Goal: Find contact information: Obtain details needed to contact an individual or organization

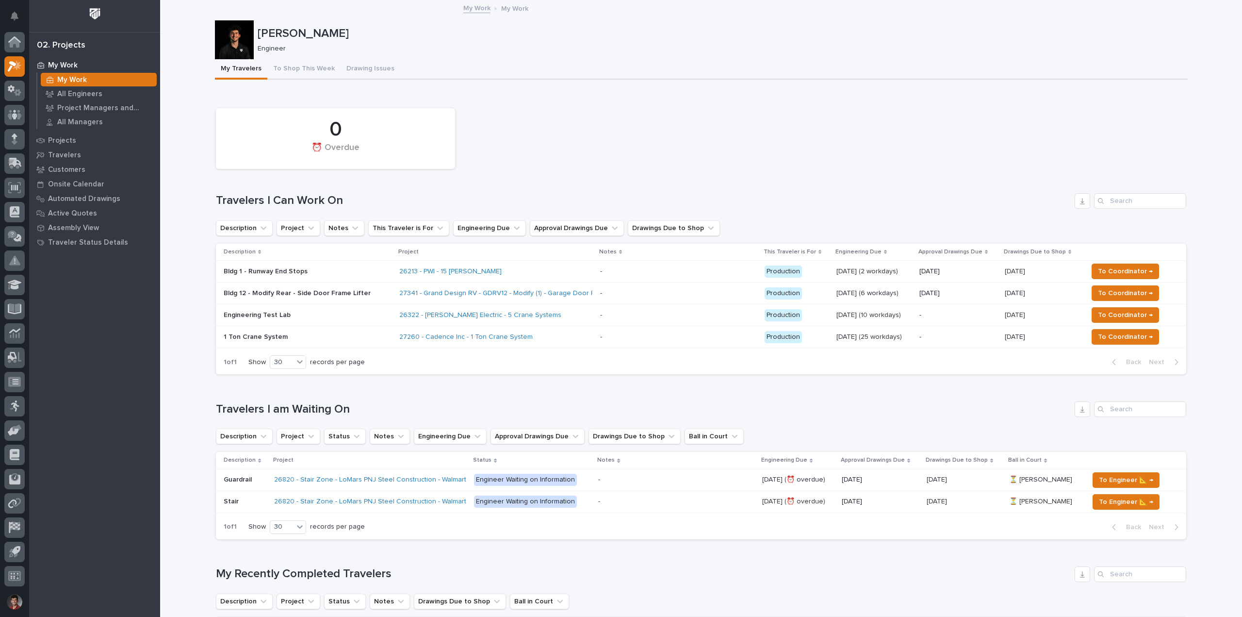
click at [574, 172] on div "0 ⏰ Overdue" at bounding box center [701, 138] width 980 height 70
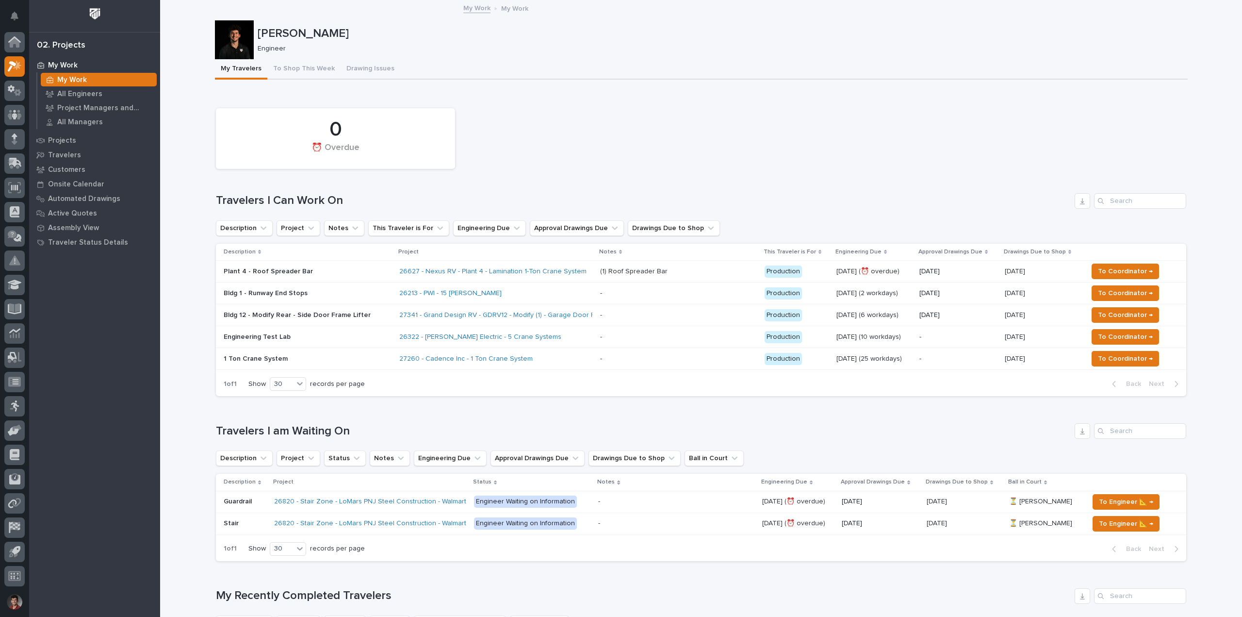
drag, startPoint x: 685, startPoint y: 161, endPoint x: 574, endPoint y: 216, distance: 124.3
click at [685, 161] on div "0 ⏰ Overdue" at bounding box center [701, 138] width 980 height 70
click at [329, 264] on div "Plant 4 - Roof Spreader Bar" at bounding box center [308, 271] width 168 height 16
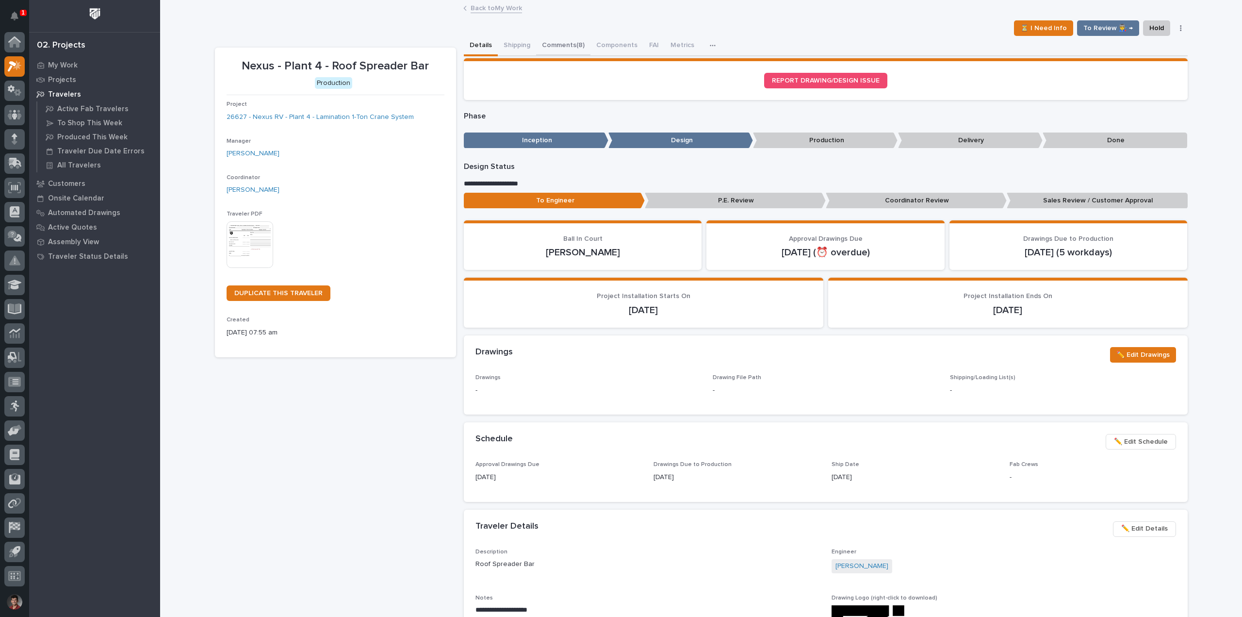
click at [558, 45] on button "Comments (8)" at bounding box center [563, 46] width 54 height 20
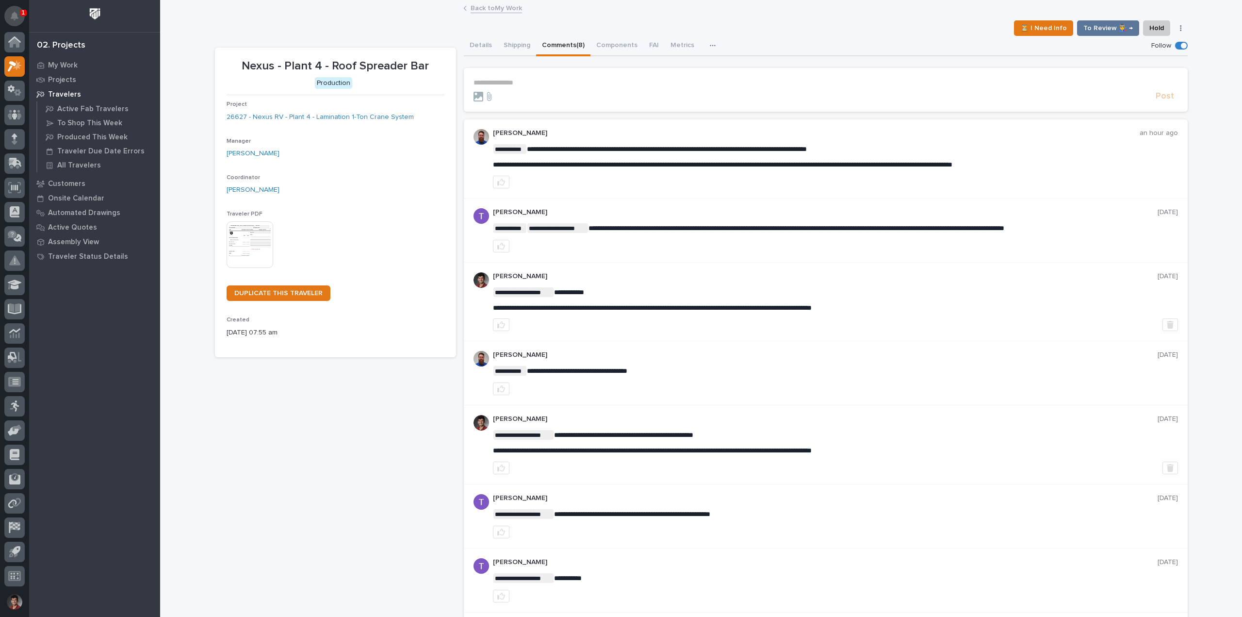
click at [17, 18] on icon "Notifications" at bounding box center [15, 16] width 8 height 9
click at [265, 17] on div "**********" at bounding box center [701, 342] width 973 height 683
click at [22, 116] on div at bounding box center [14, 115] width 20 height 20
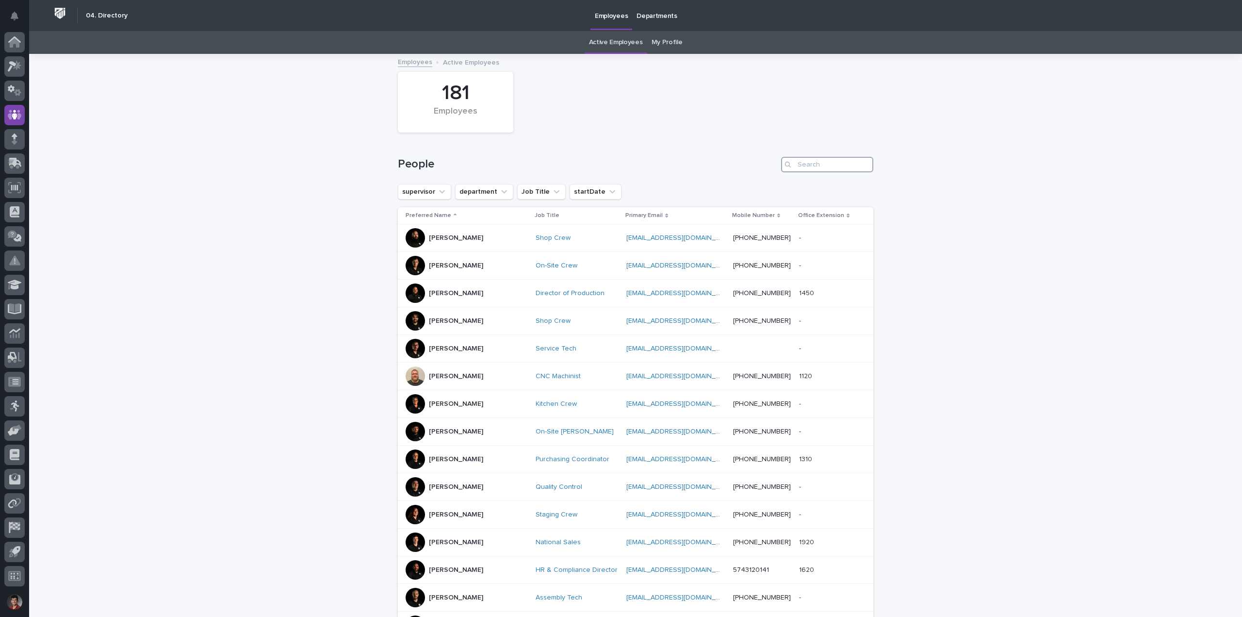
click at [827, 167] on input "Search" at bounding box center [827, 165] width 92 height 16
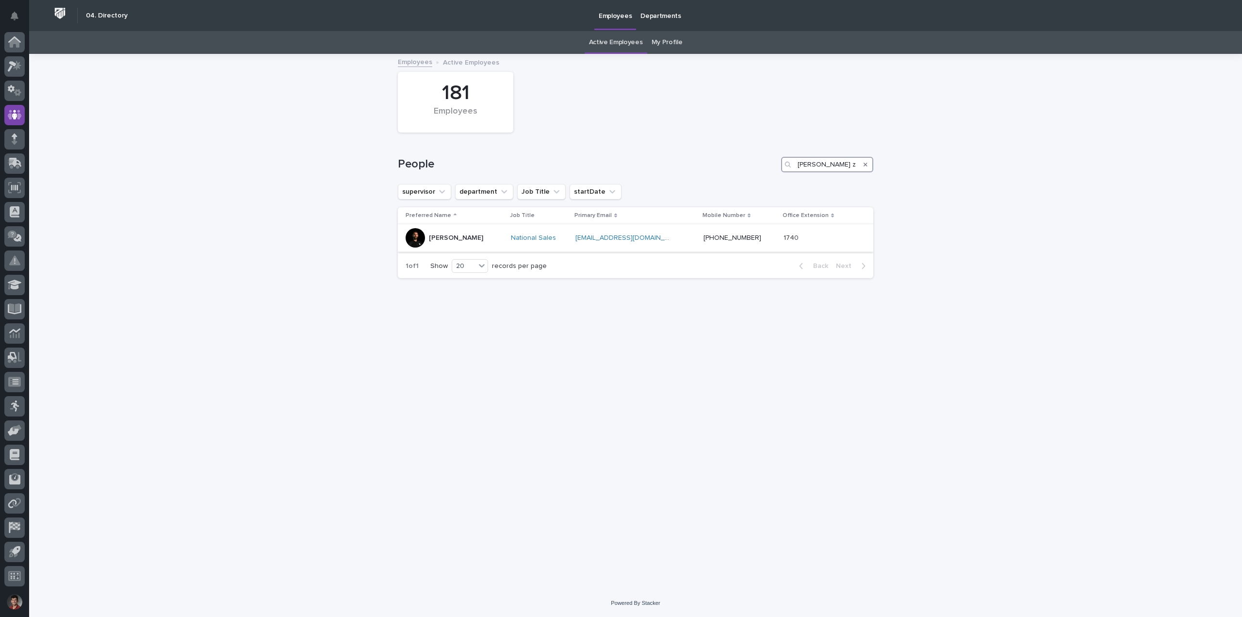
type input "[PERSON_NAME] z"
click at [462, 238] on p "[PERSON_NAME]" at bounding box center [456, 238] width 54 height 8
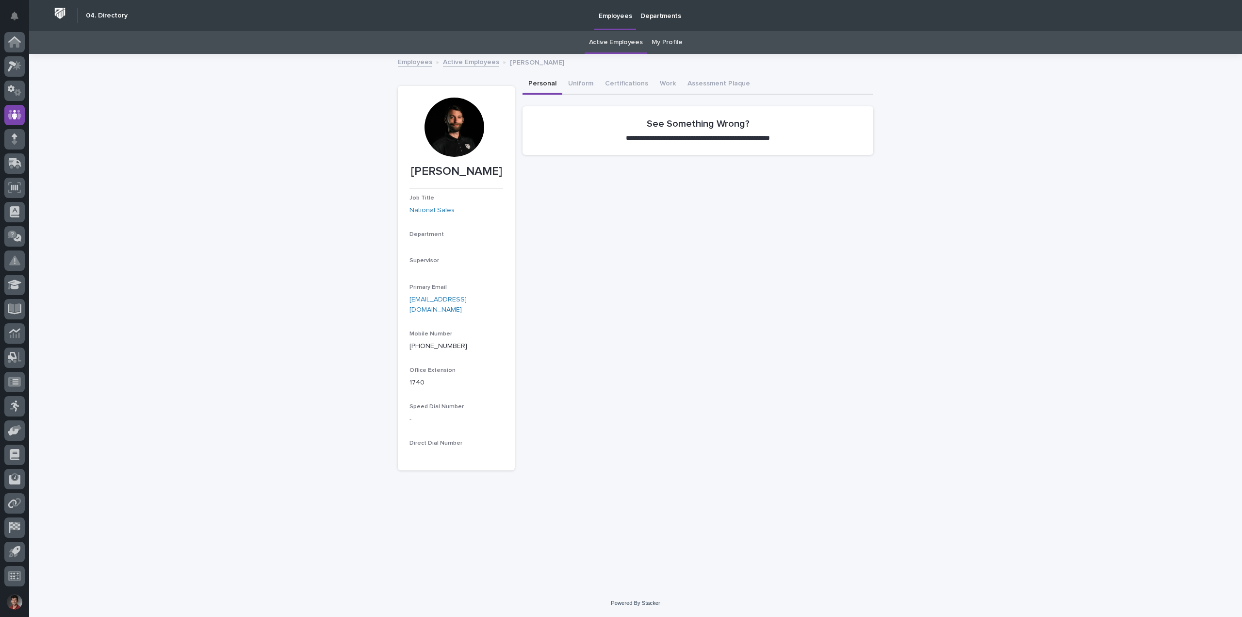
click at [468, 130] on div at bounding box center [453, 127] width 59 height 59
click at [654, 81] on button "Work" at bounding box center [668, 84] width 28 height 20
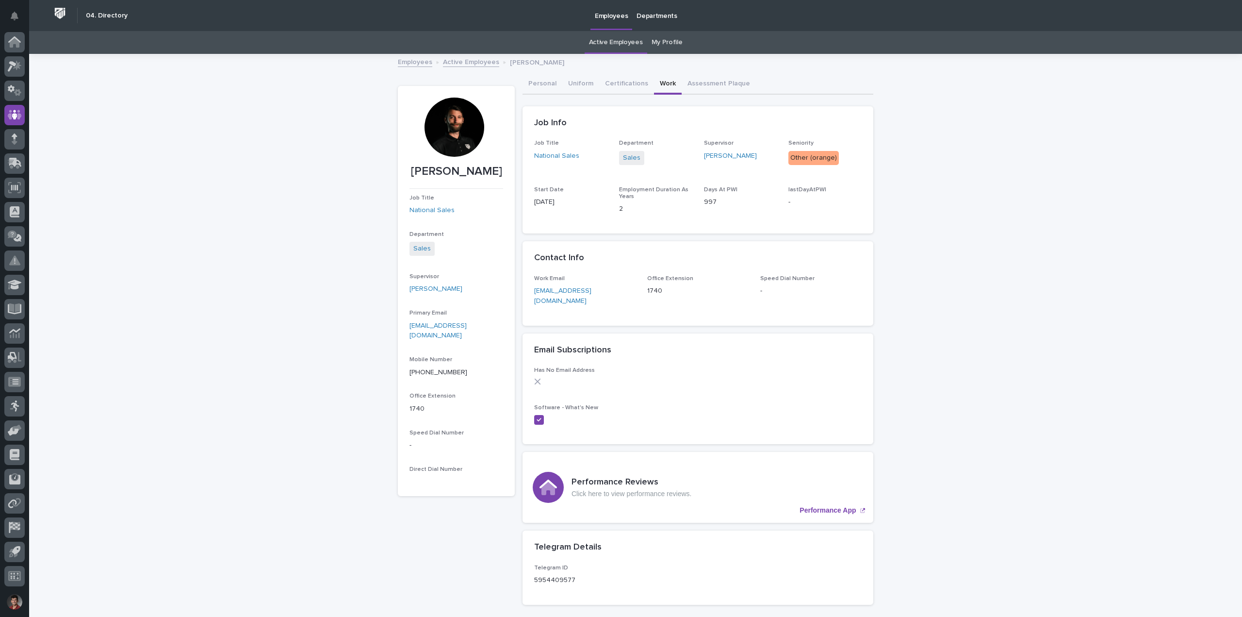
click at [437, 132] on div at bounding box center [453, 127] width 59 height 59
click at [705, 79] on button "Assessment Plaque" at bounding box center [719, 84] width 74 height 20
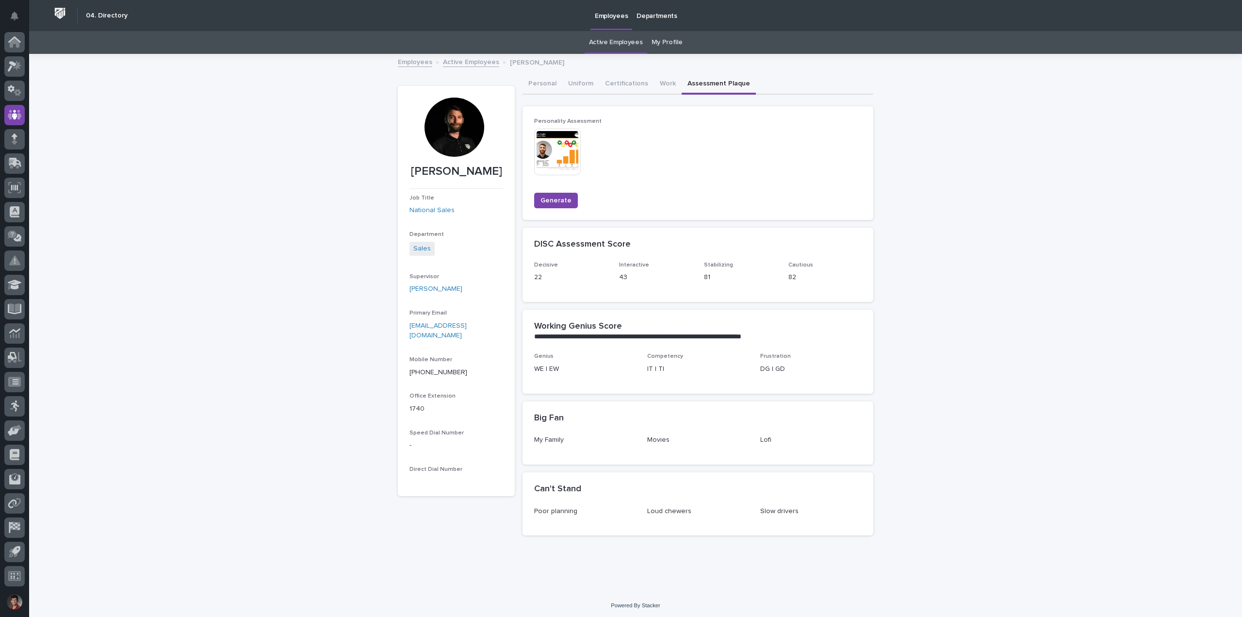
click at [448, 127] on div at bounding box center [453, 127] width 59 height 59
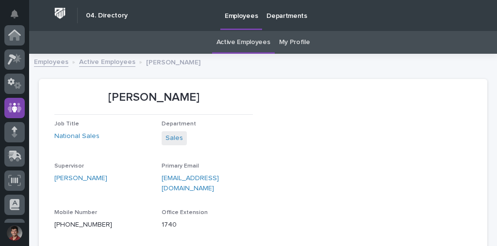
drag, startPoint x: 240, startPoint y: 190, endPoint x: 282, endPoint y: 176, distance: 44.6
click at [288, 192] on section "[PERSON_NAME] Job Title National Sales Department Sales Supervisor [PERSON_NAME…" at bounding box center [263, 182] width 448 height 207
drag, startPoint x: 221, startPoint y: 81, endPoint x: 377, endPoint y: 82, distance: 155.7
click at [359, 83] on section "[PERSON_NAME] Job Title National Sales Department Sales Supervisor [PERSON_NAME…" at bounding box center [263, 182] width 448 height 207
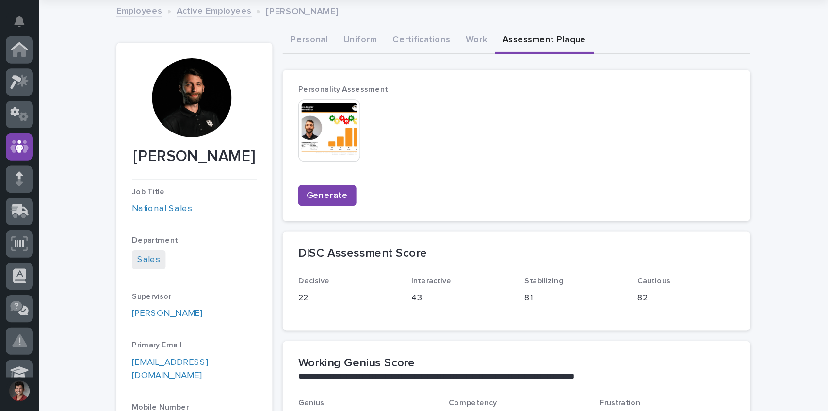
scroll to position [30, 0]
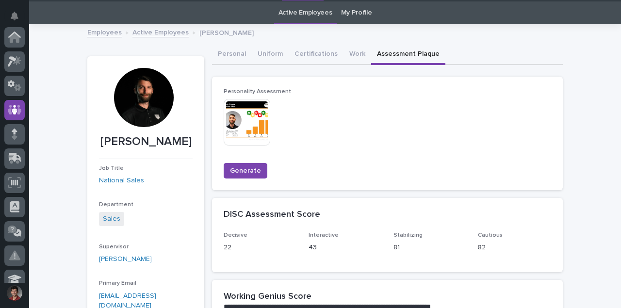
click at [143, 88] on div at bounding box center [143, 97] width 59 height 59
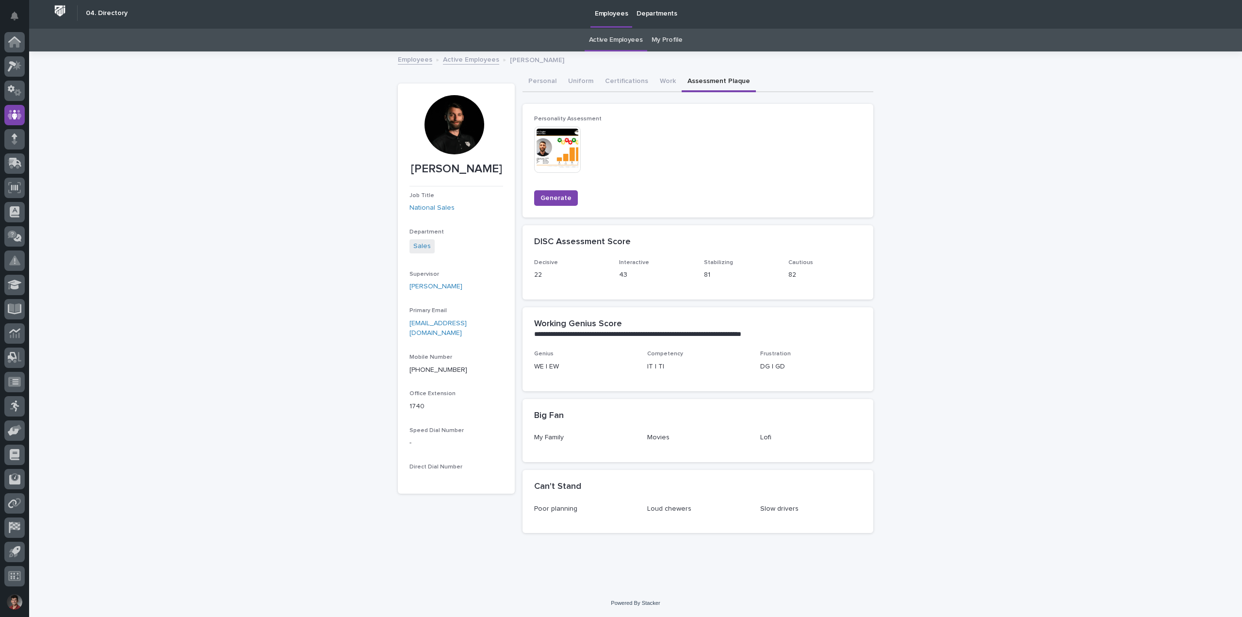
scroll to position [2, 0]
click at [911, 228] on div "**********" at bounding box center [635, 320] width 1213 height 537
click at [460, 105] on div at bounding box center [453, 124] width 59 height 59
